Goal: Check status

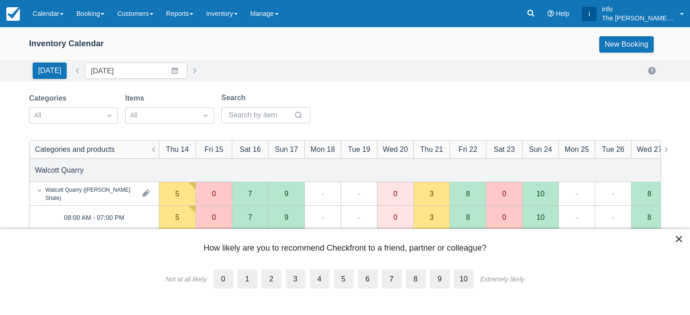
click at [52, 15] on link "Calendar" at bounding box center [48, 13] width 44 height 27
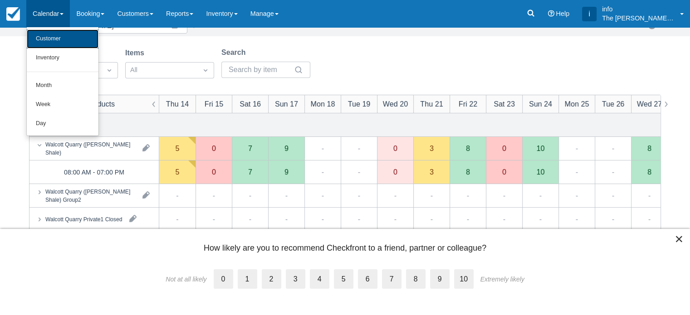
click at [54, 40] on link "Customer" at bounding box center [63, 39] width 72 height 19
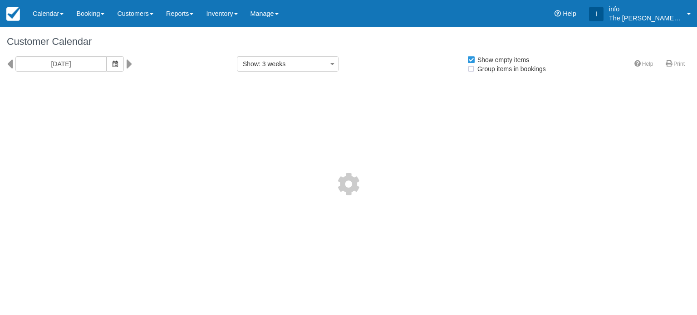
select select
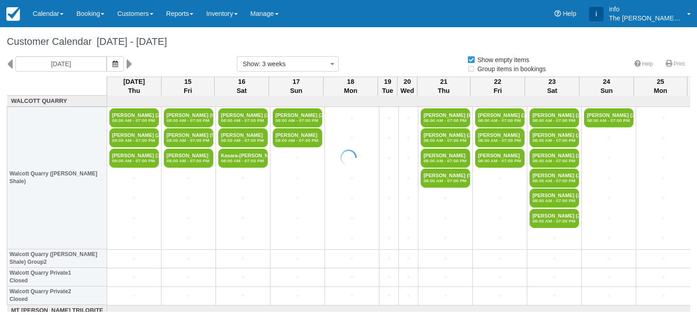
select select
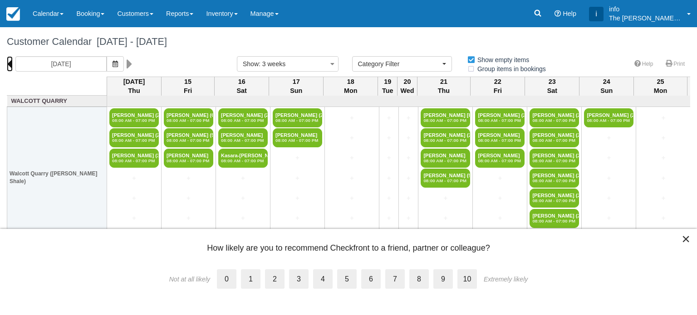
click at [9, 65] on icon at bounding box center [10, 63] width 6 height 15
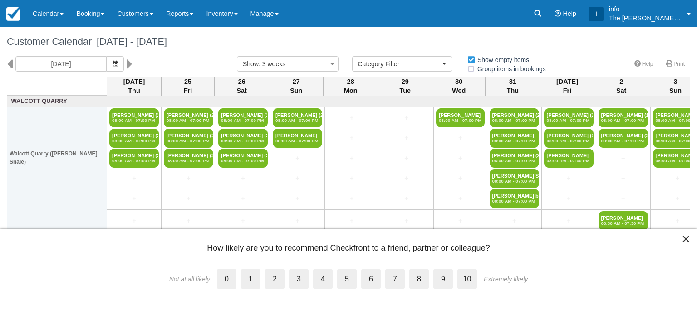
click at [686, 238] on button "×" at bounding box center [686, 239] width 9 height 15
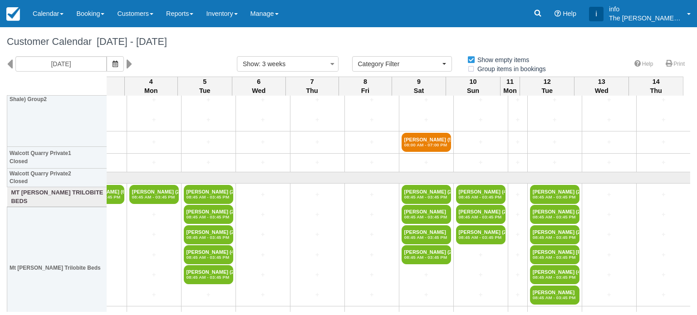
scroll to position [0, 578]
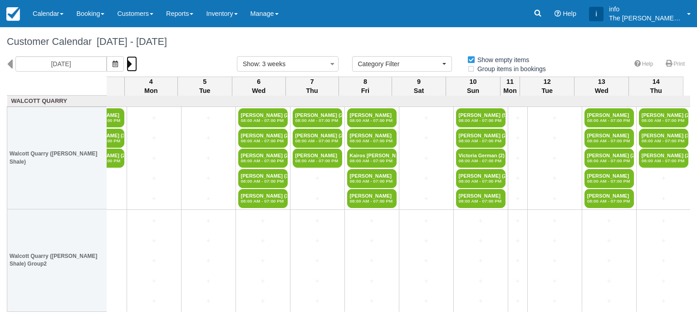
click at [131, 64] on icon at bounding box center [130, 63] width 6 height 15
type input "Fri 15 August 2025"
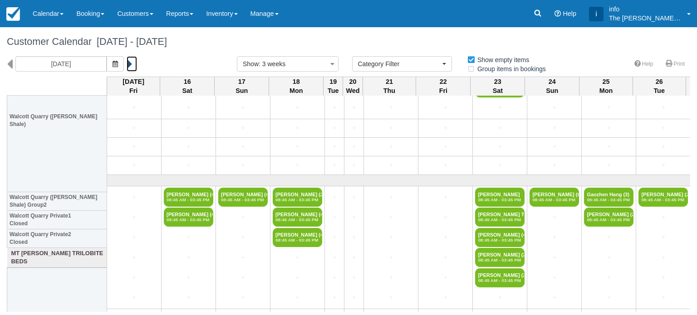
scroll to position [182, 0]
